Goal: Use online tool/utility: Utilize a website feature to perform a specific function

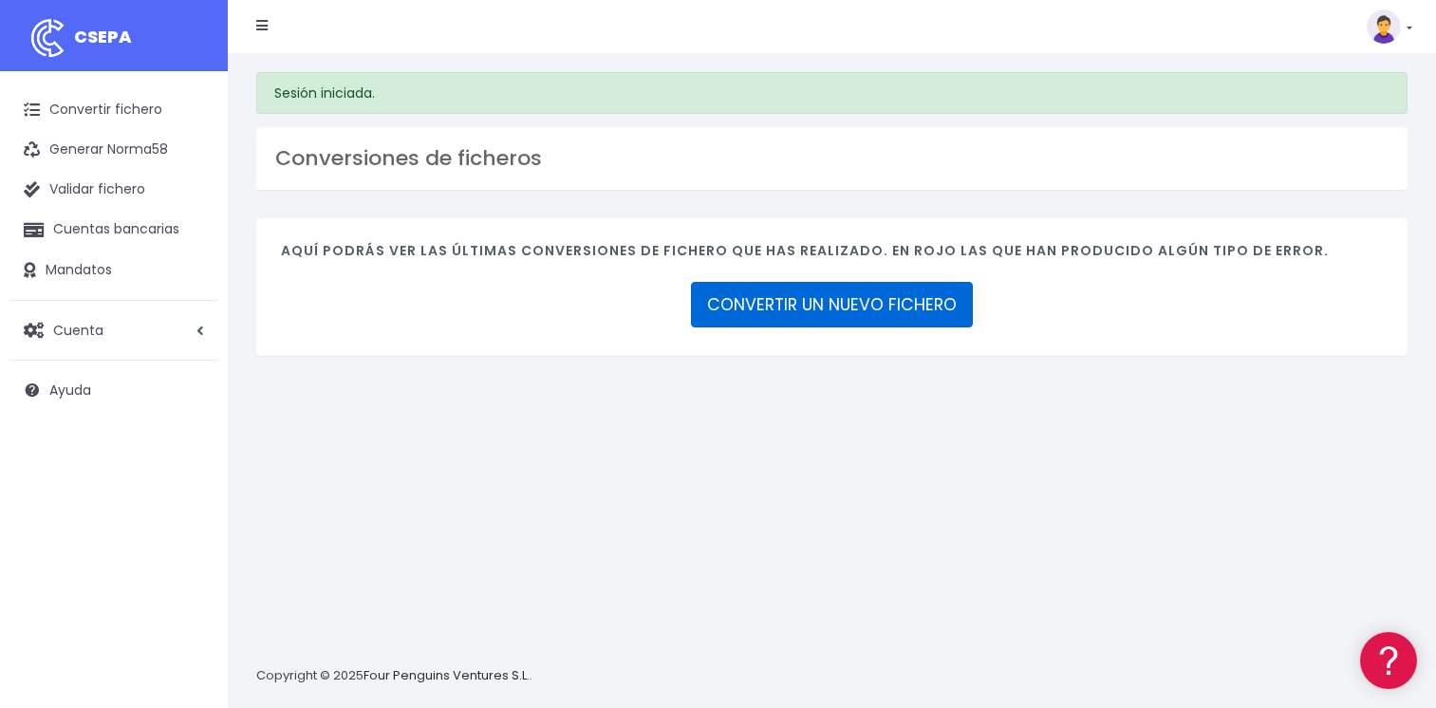
click at [795, 309] on link "CONVERTIR UN NUEVO FICHERO" at bounding box center [832, 305] width 282 height 46
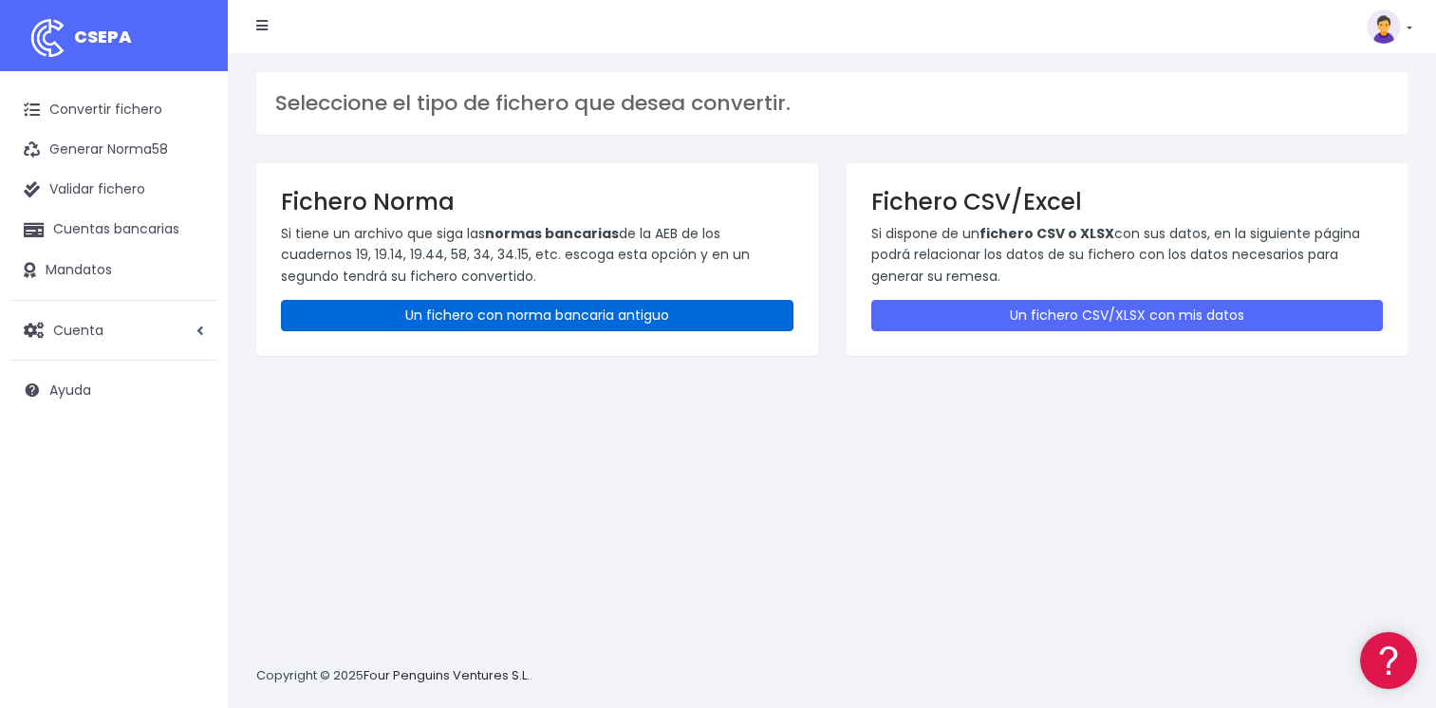
click at [608, 309] on link "Un fichero con norma bancaria antiguo" at bounding box center [537, 315] width 513 height 31
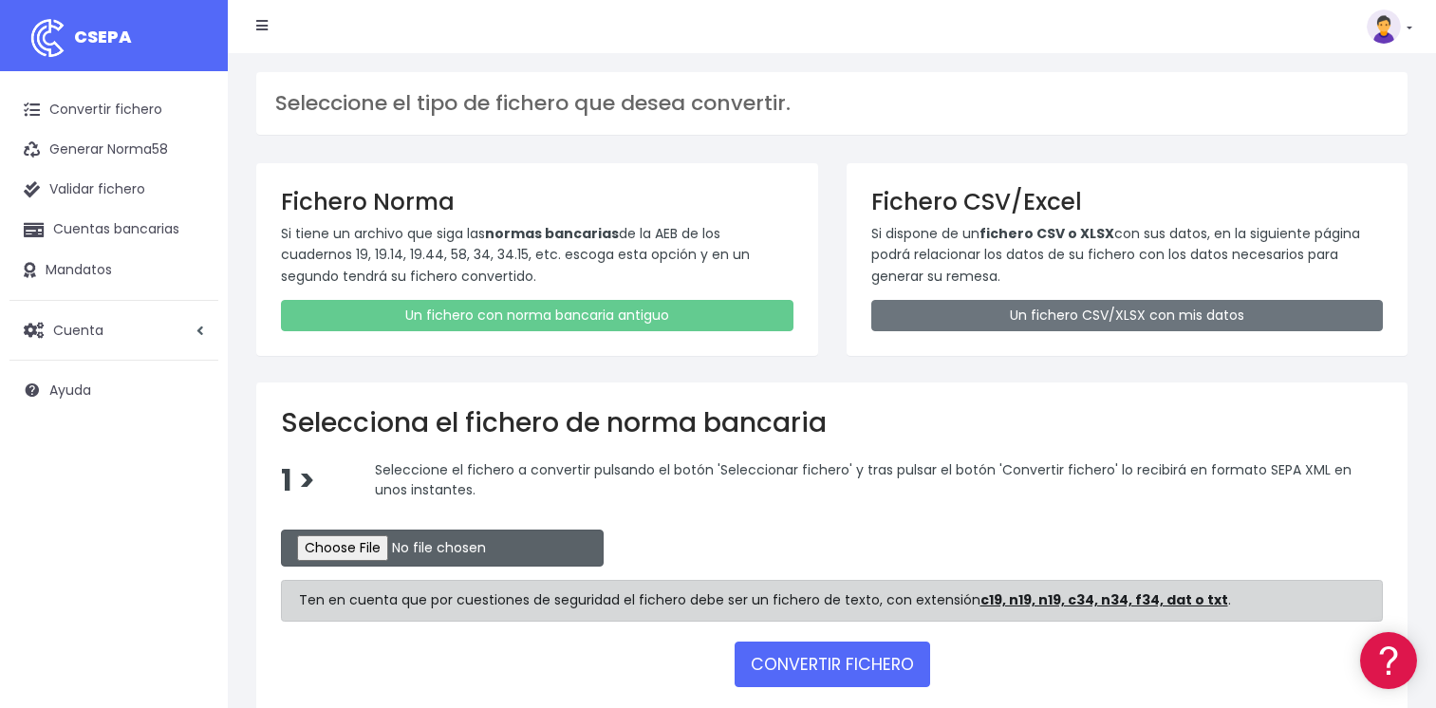
click at [328, 552] on input "file" at bounding box center [442, 548] width 323 height 37
type input "C:\fakepath\CSB19RCR05532_4367.TXT"
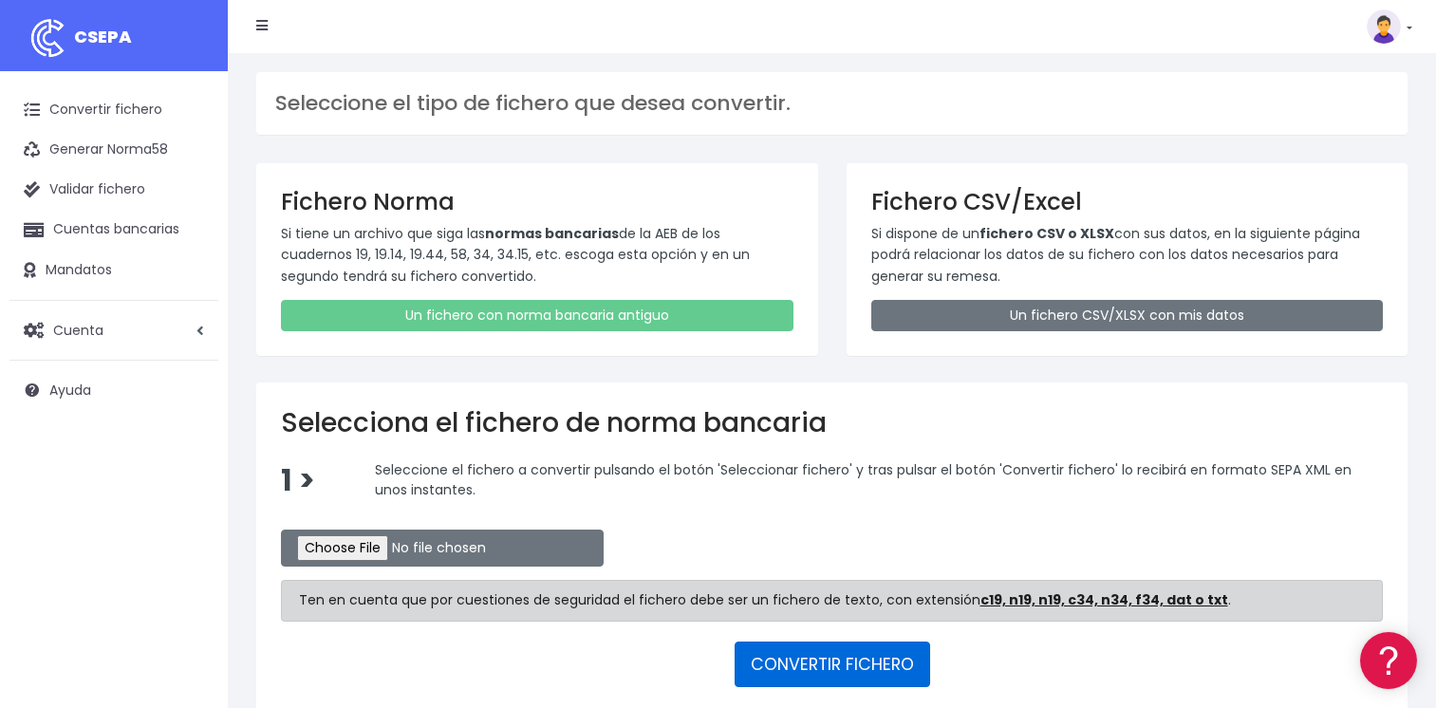
click at [790, 654] on button "CONVERTIR FICHERO" at bounding box center [833, 665] width 196 height 46
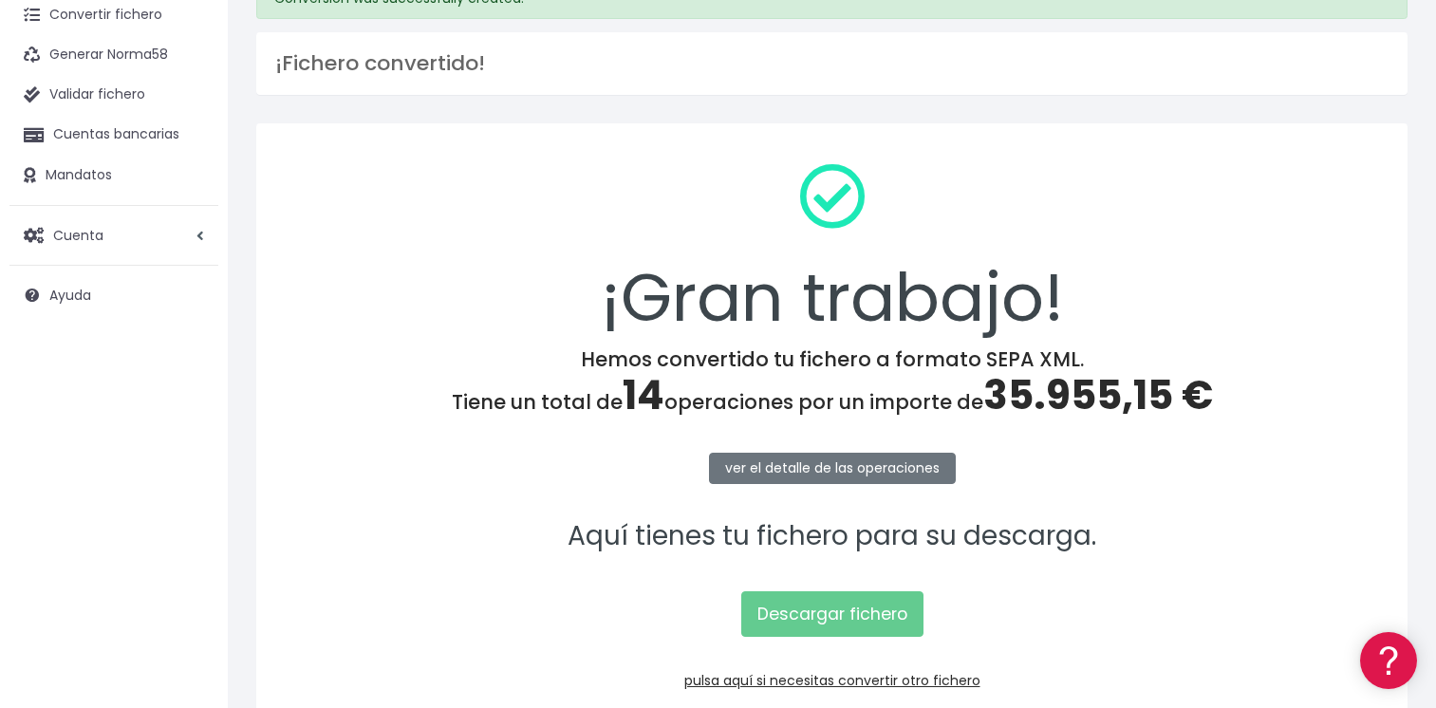
scroll to position [198, 0]
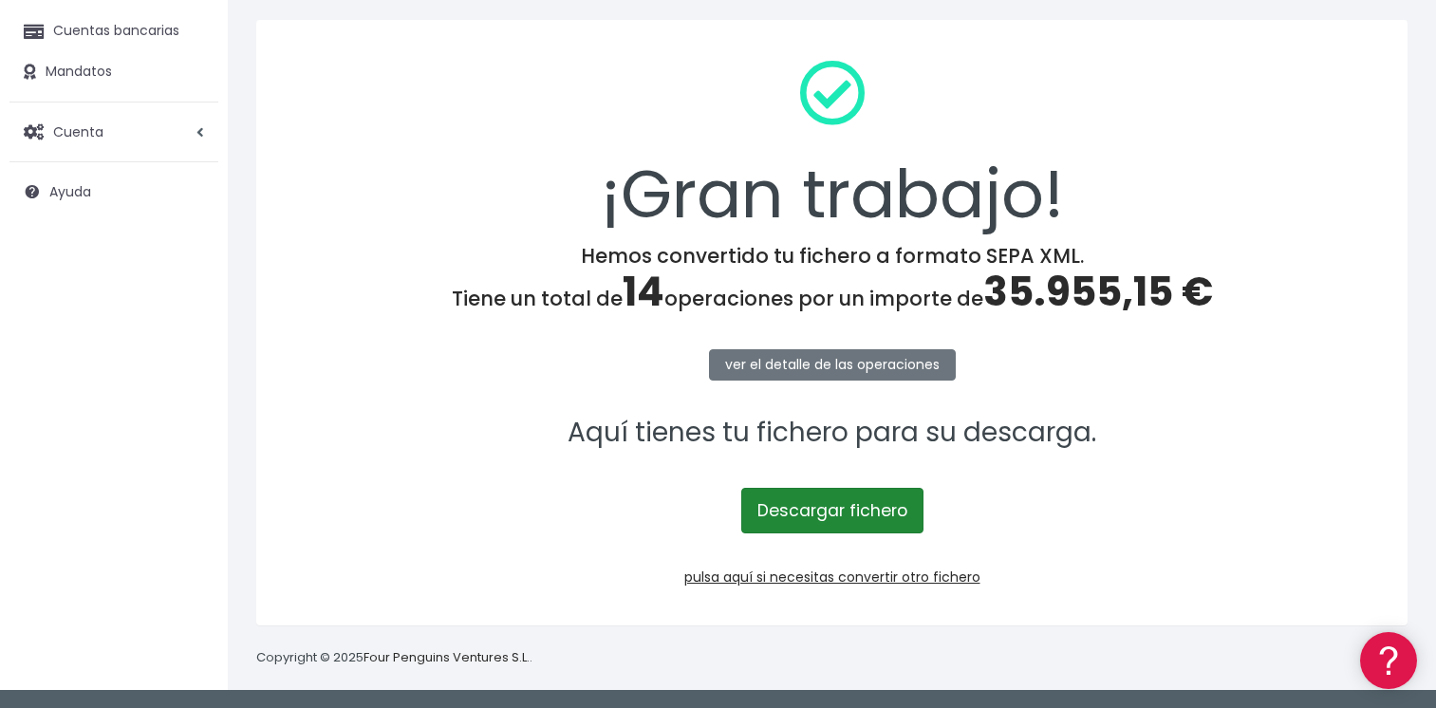
click at [793, 511] on link "Descargar fichero" at bounding box center [832, 511] width 182 height 46
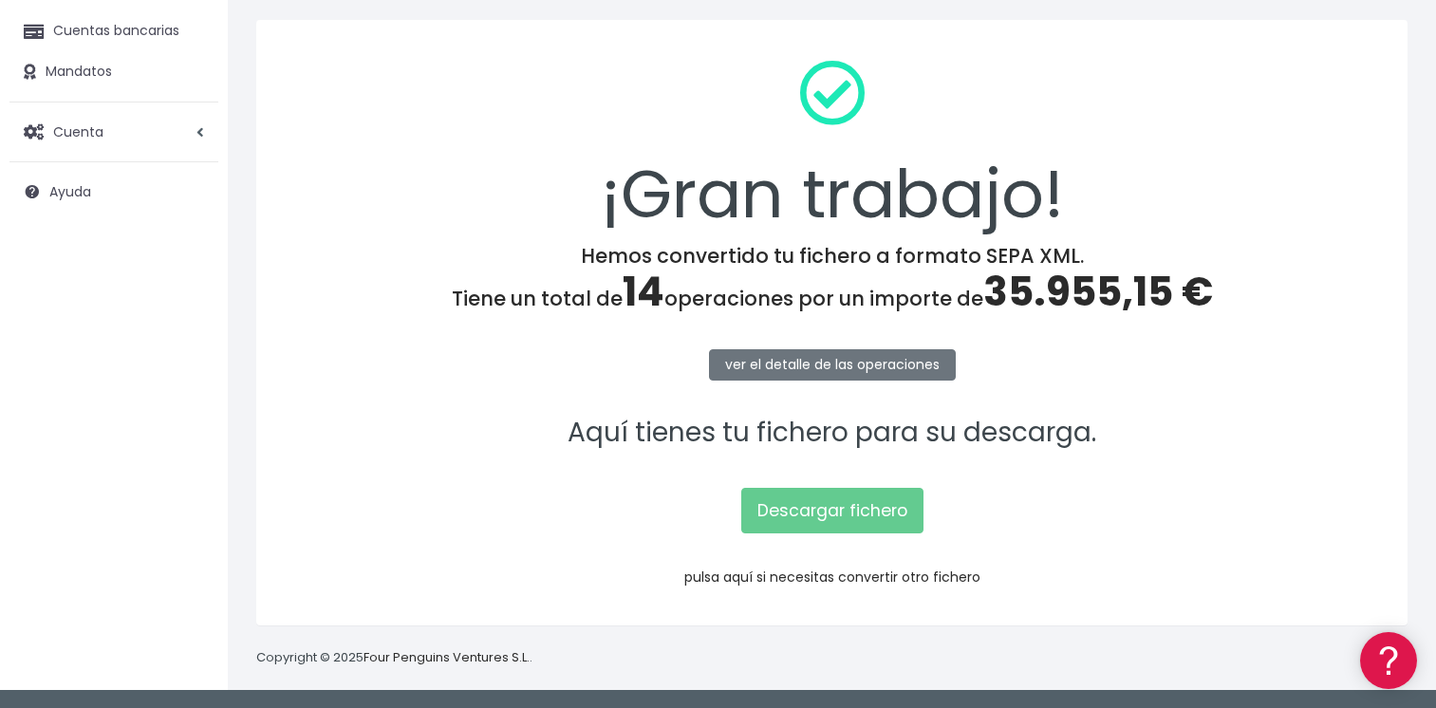
click at [786, 579] on link "pulsa aquí si necesitas convertir otro fichero" at bounding box center [832, 577] width 296 height 19
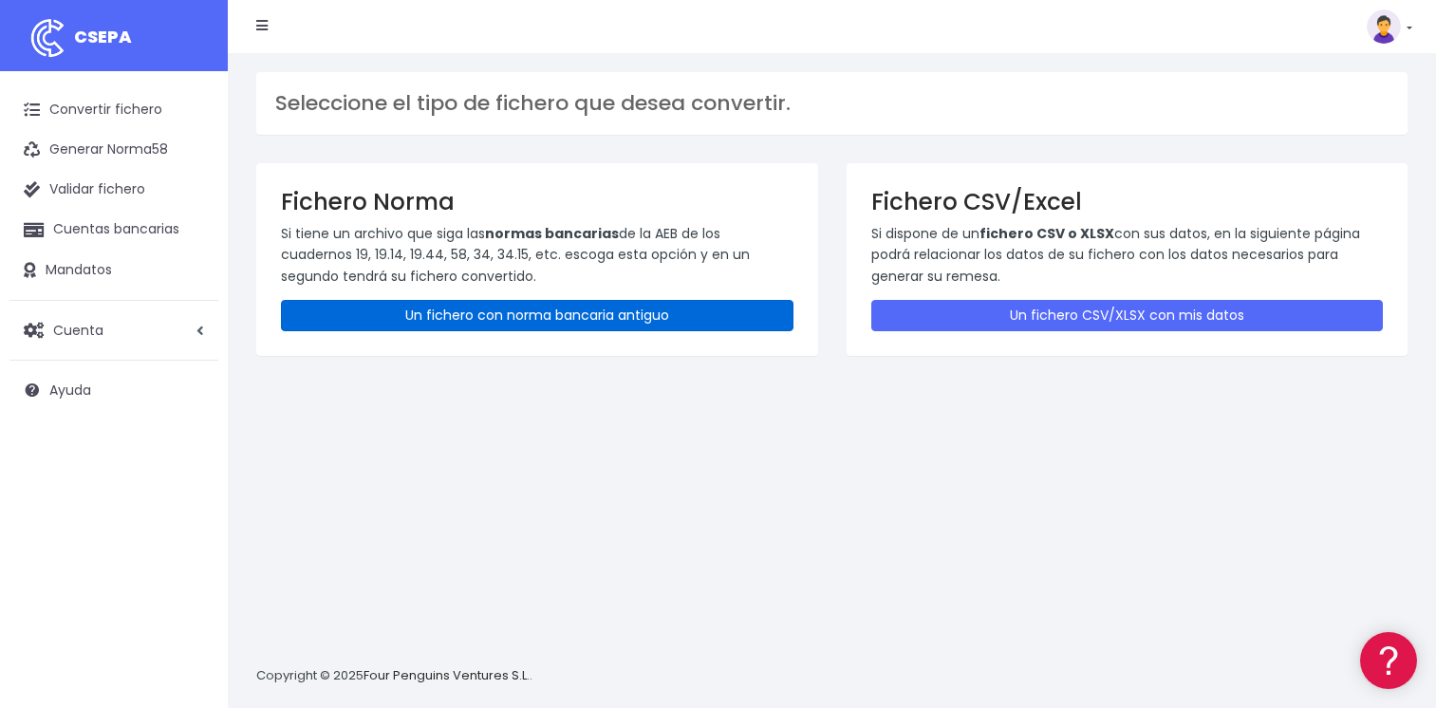
click at [494, 320] on link "Un fichero con norma bancaria antiguo" at bounding box center [537, 315] width 513 height 31
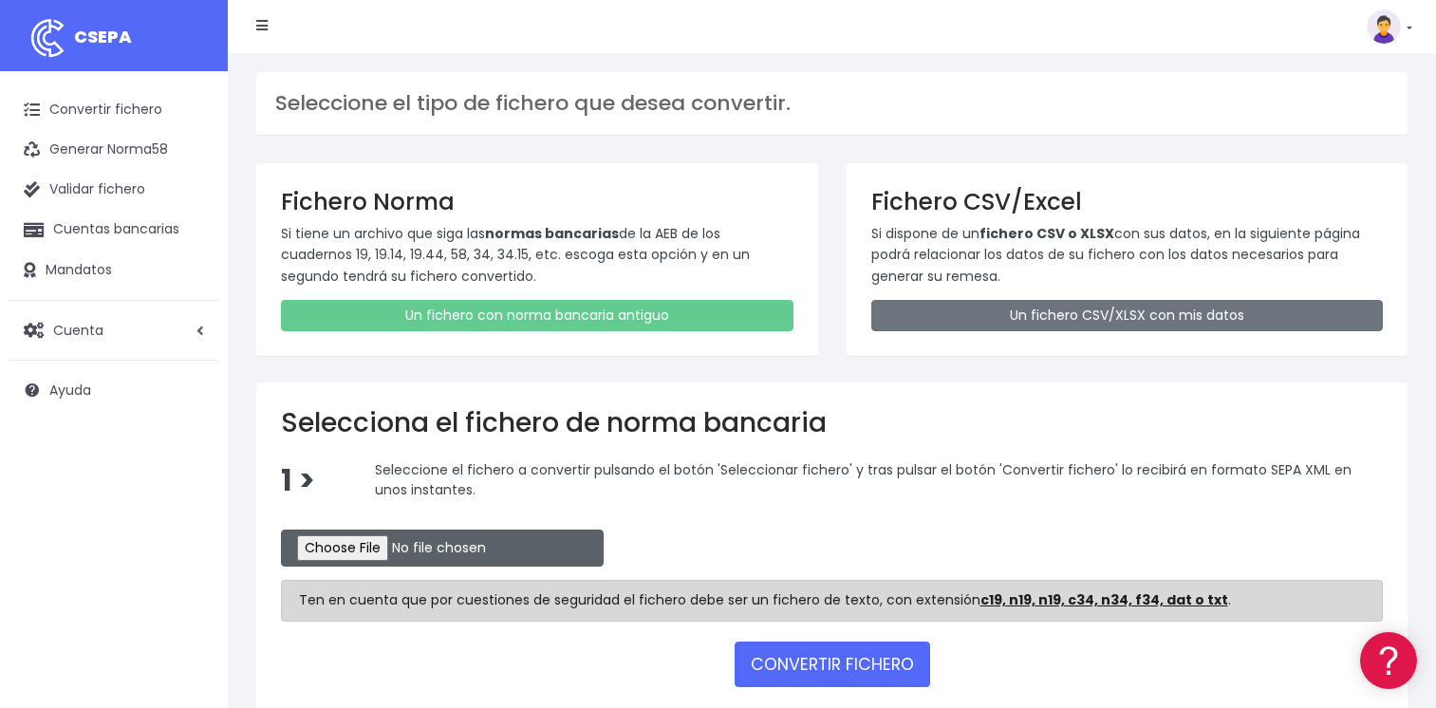
click at [334, 546] on input "file" at bounding box center [442, 548] width 323 height 37
type input "C:\fakepath\CSB19RCR05533_4369.TXT"
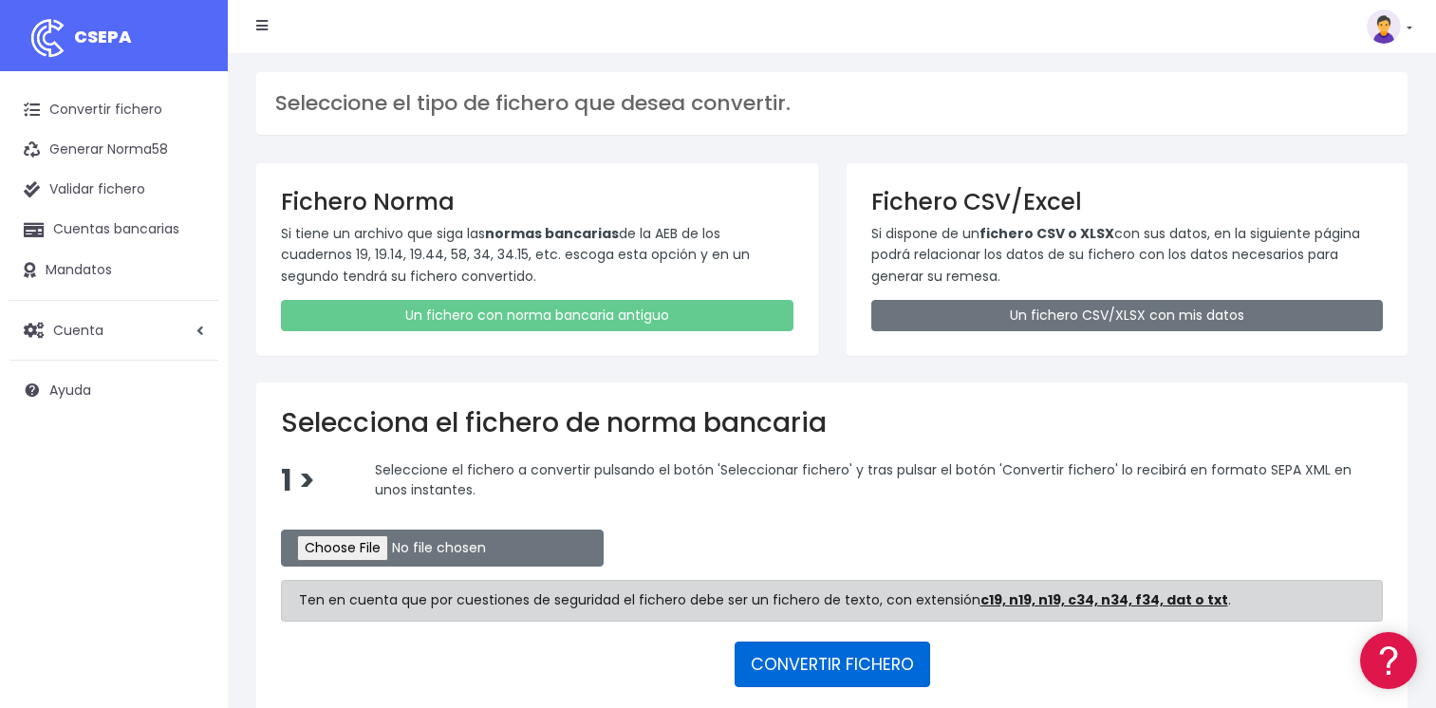
click at [796, 662] on button "CONVERTIR FICHERO" at bounding box center [833, 665] width 196 height 46
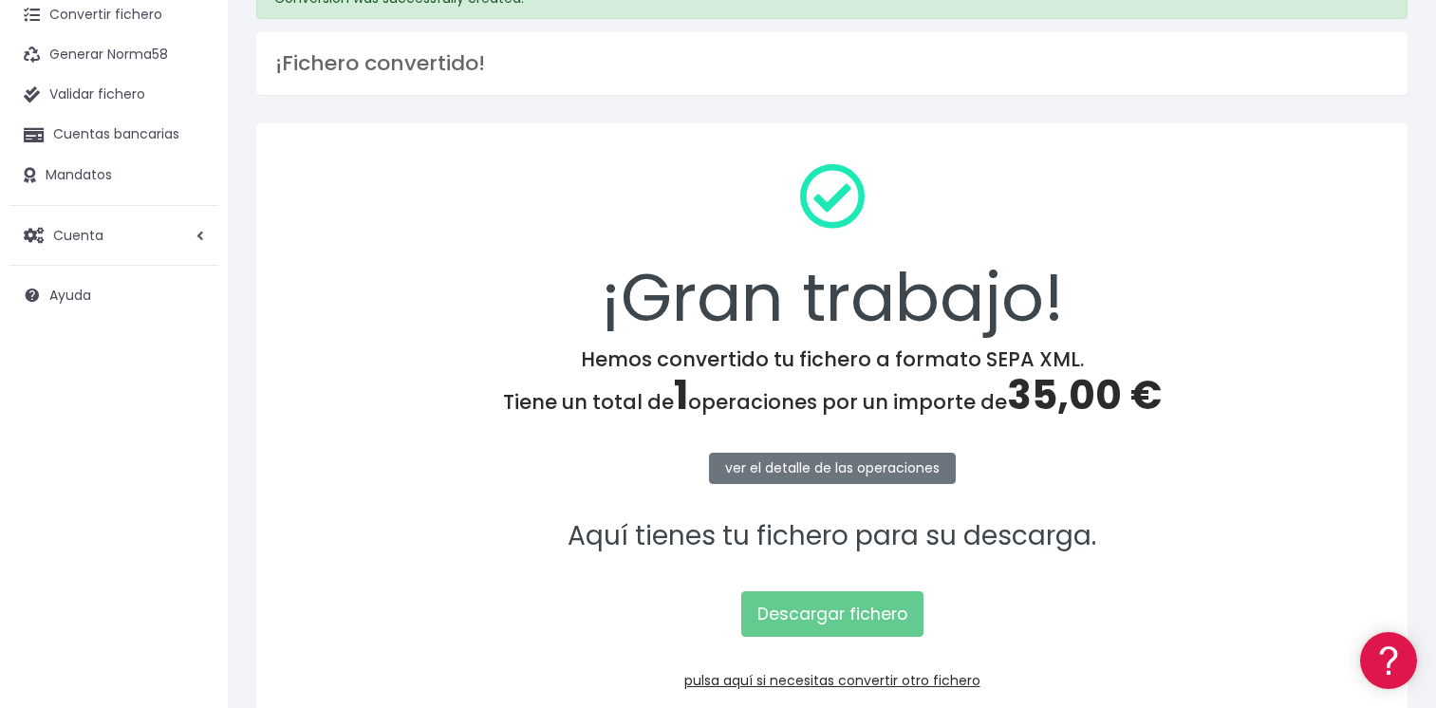
scroll to position [190, 0]
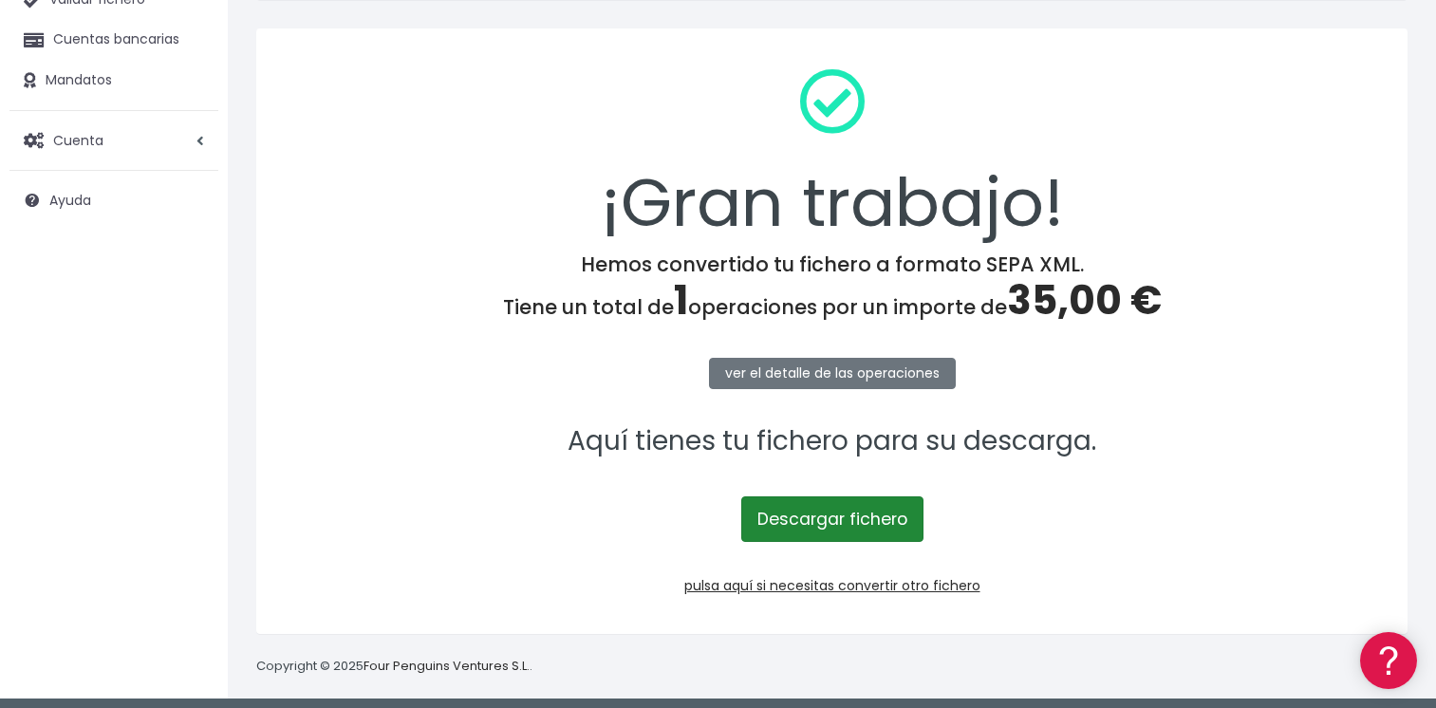
click at [823, 527] on link "Descargar fichero" at bounding box center [832, 519] width 182 height 46
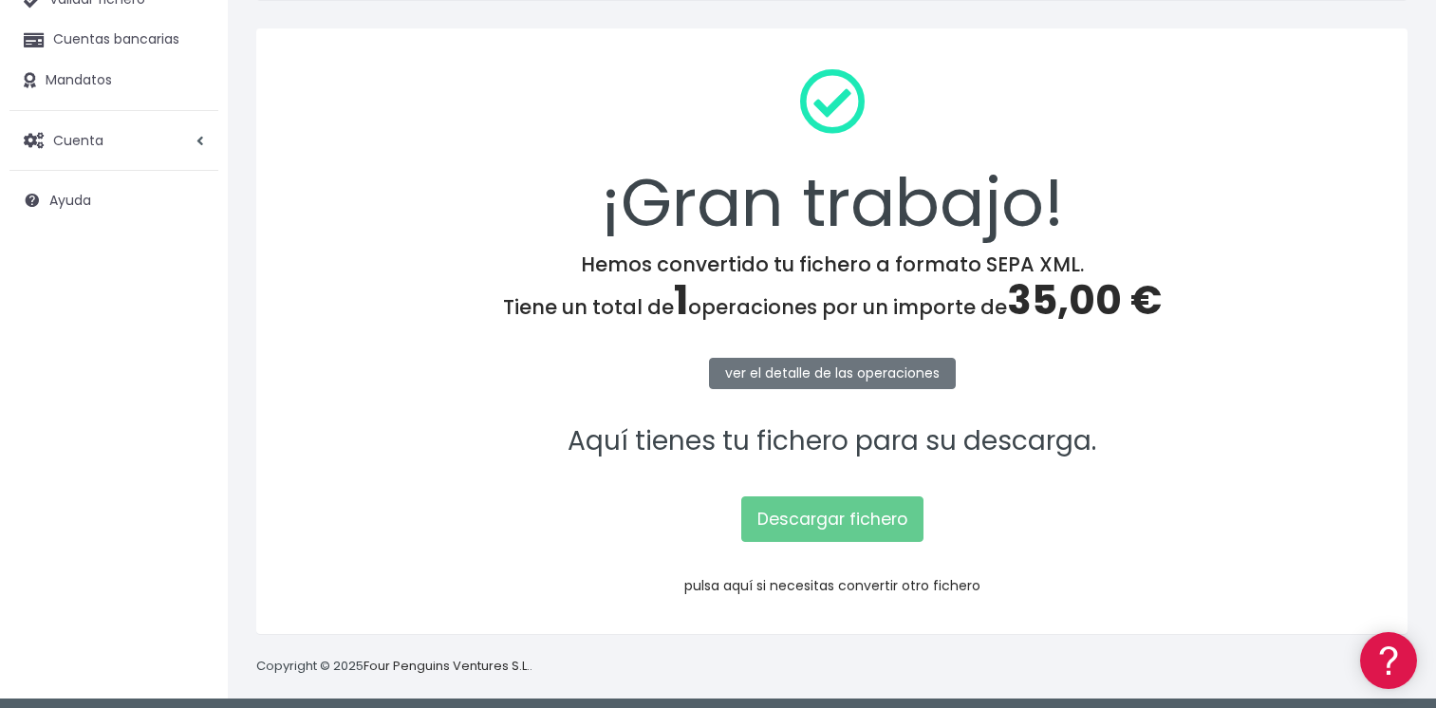
click at [811, 588] on link "pulsa aquí si necesitas convertir otro fichero" at bounding box center [832, 585] width 296 height 19
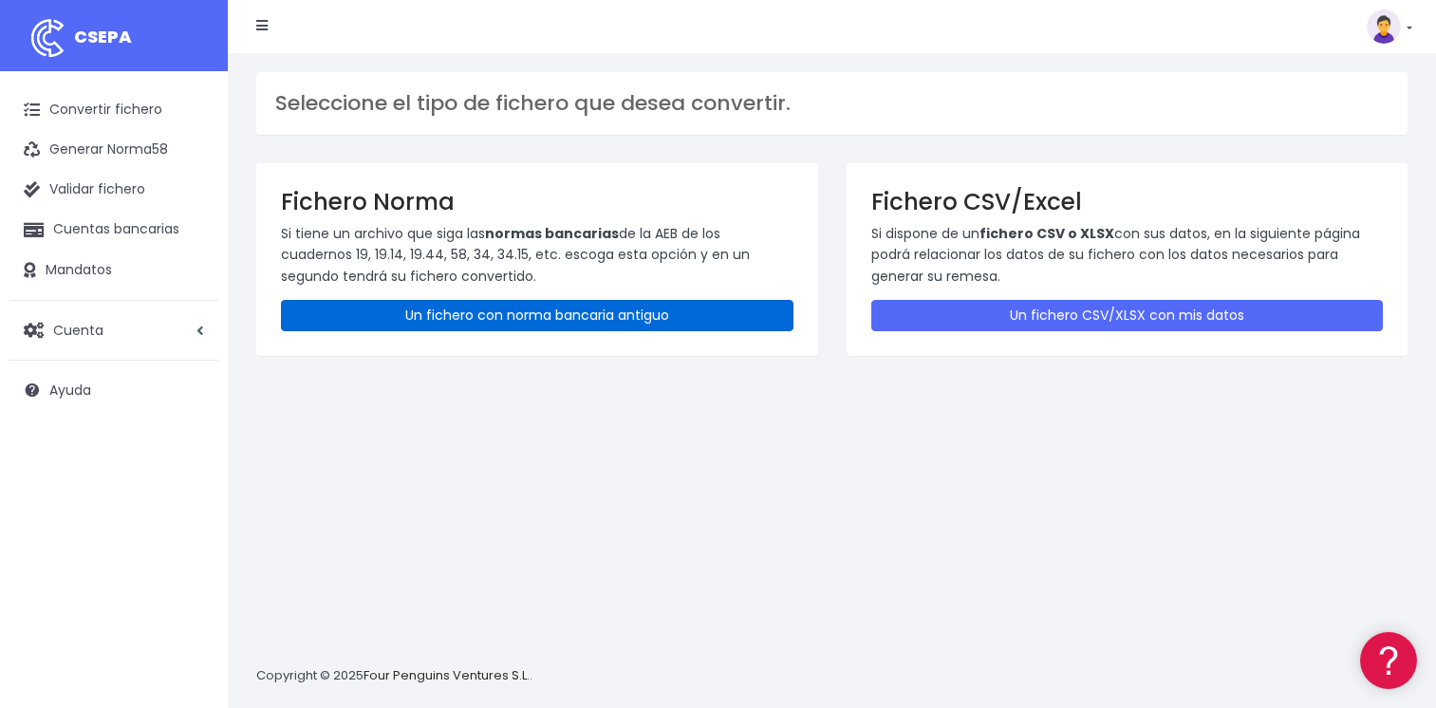
click at [483, 303] on link "Un fichero con norma bancaria antiguo" at bounding box center [537, 315] width 513 height 31
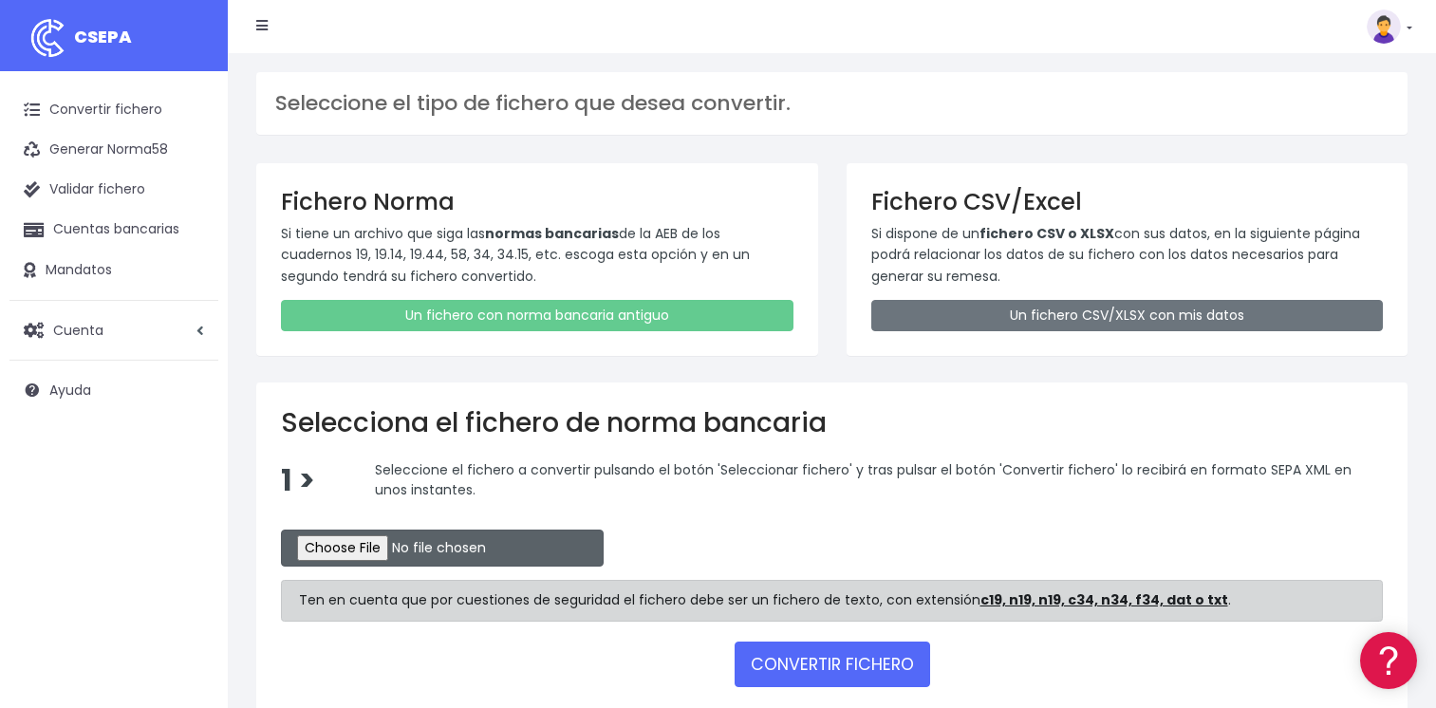
click at [346, 550] on input "file" at bounding box center [442, 548] width 323 height 37
type input "C:\fakepath\CSB19RCR05534_4371.TXT"
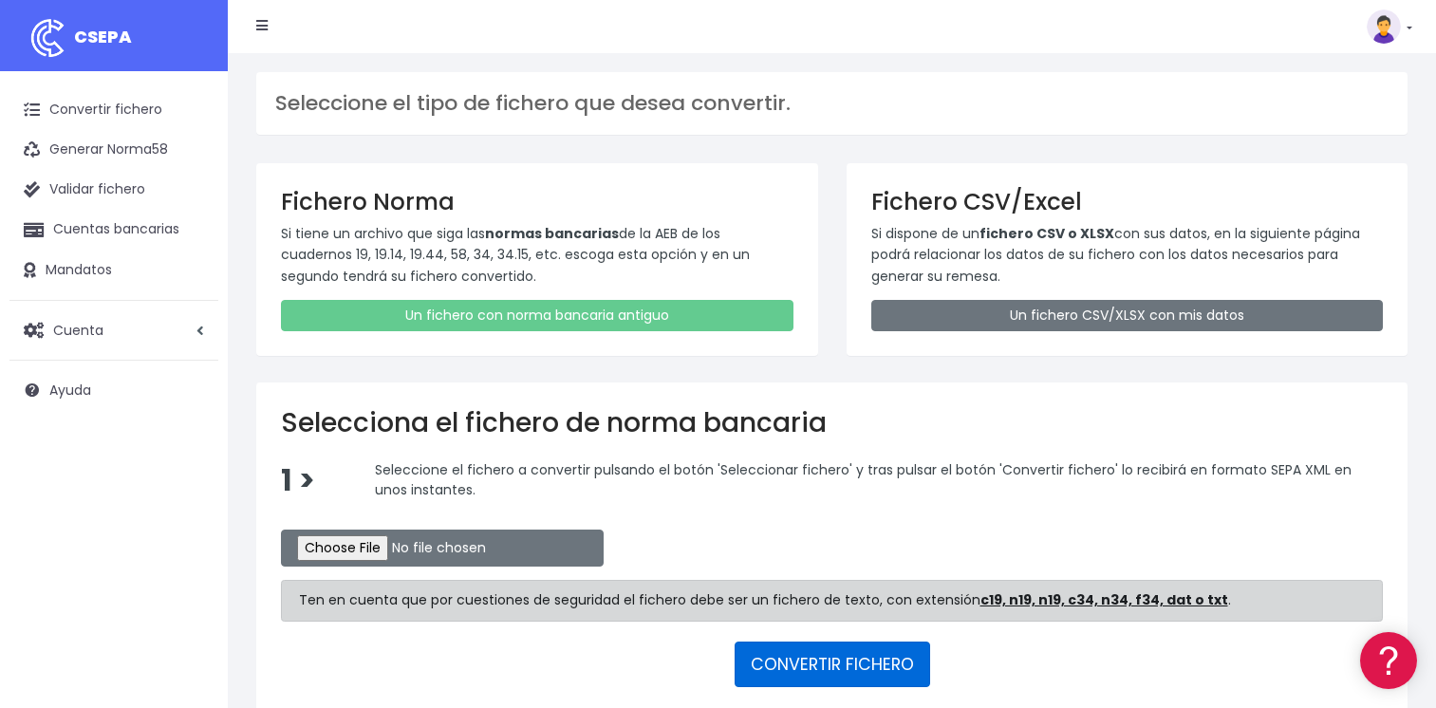
click at [810, 662] on button "CONVERTIR FICHERO" at bounding box center [833, 665] width 196 height 46
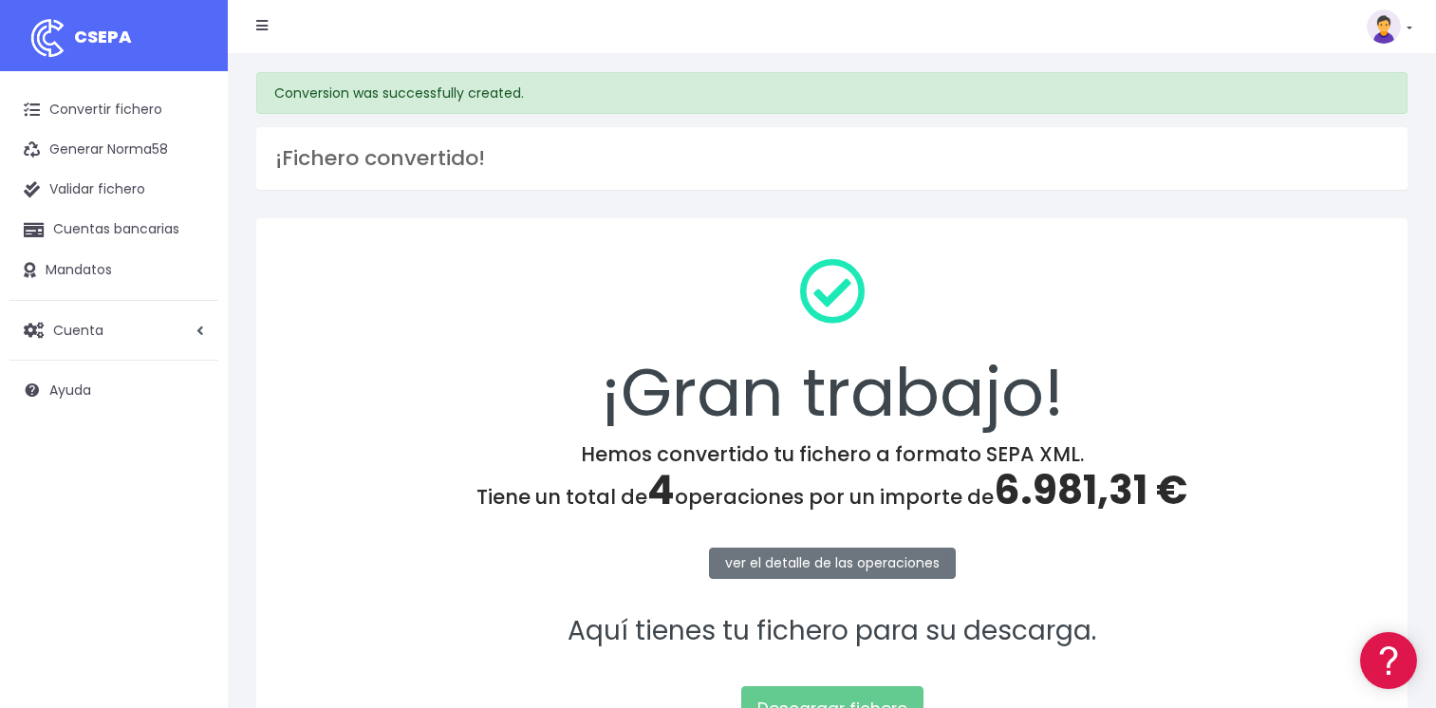
scroll to position [190, 0]
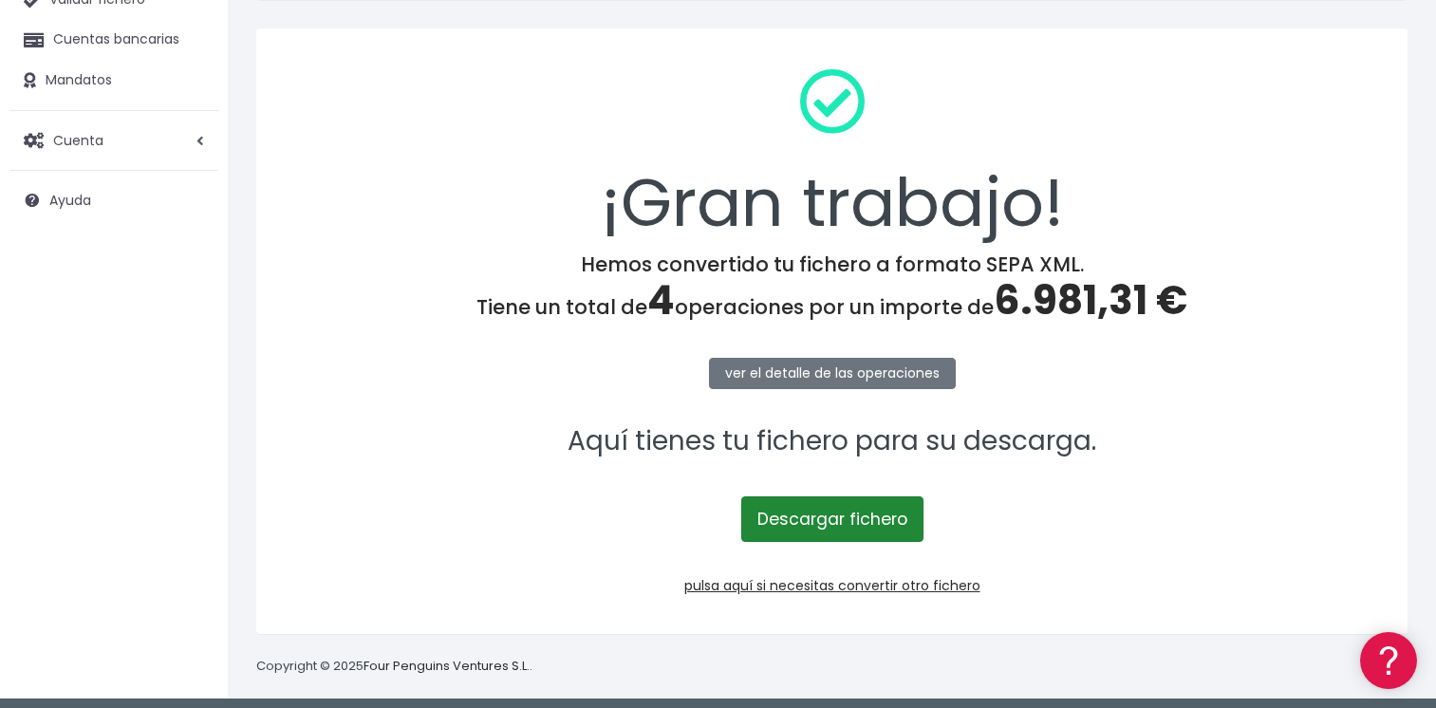
click at [791, 520] on link "Descargar fichero" at bounding box center [832, 519] width 182 height 46
click at [74, 140] on span "Cuenta" at bounding box center [78, 139] width 50 height 19
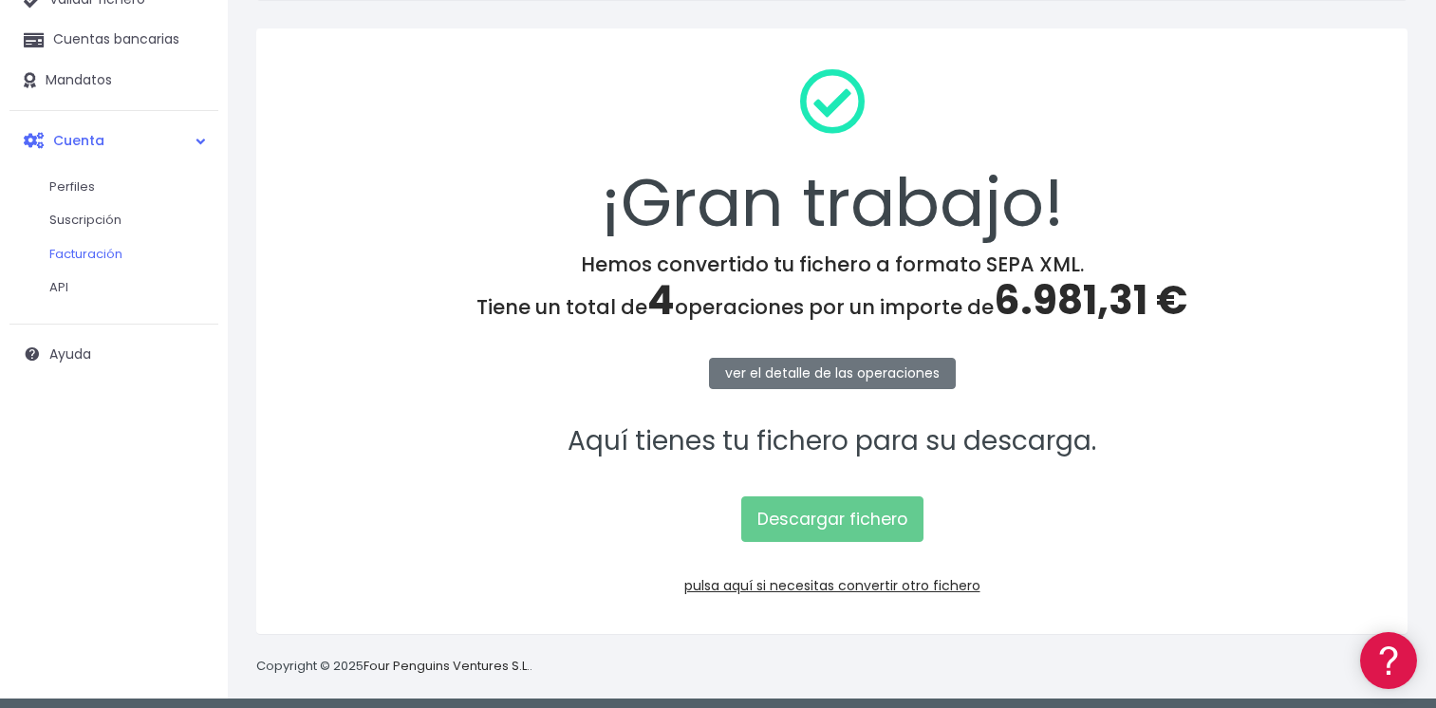
click at [96, 250] on link "Facturación" at bounding box center [124, 254] width 188 height 34
